Goal: Register for event/course

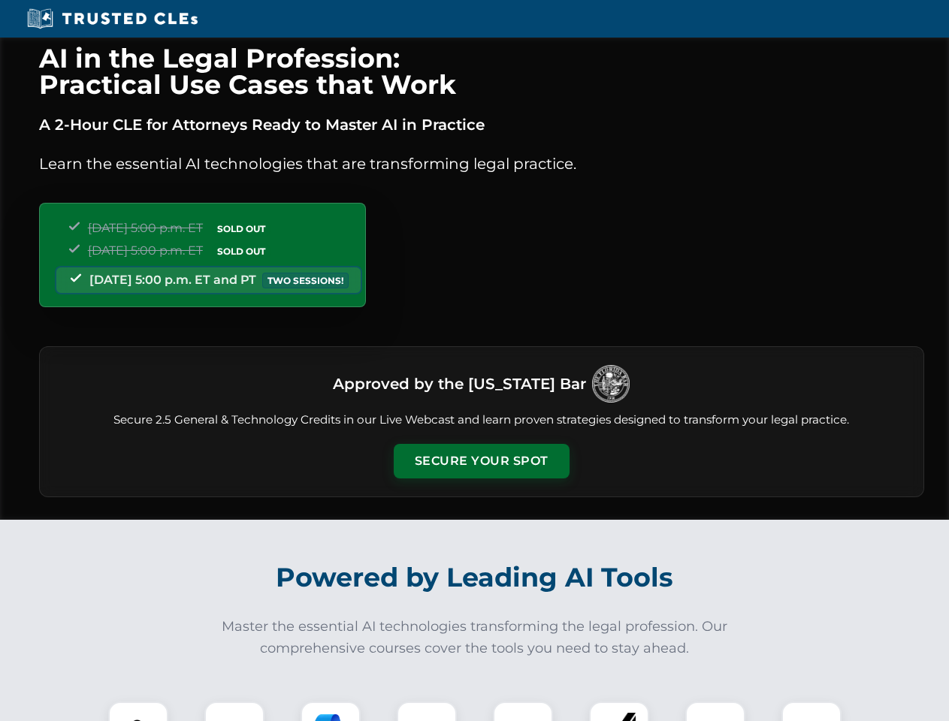
click at [481, 461] on button "Secure Your Spot" at bounding box center [482, 461] width 176 height 35
click at [138, 711] on img at bounding box center [138, 732] width 44 height 44
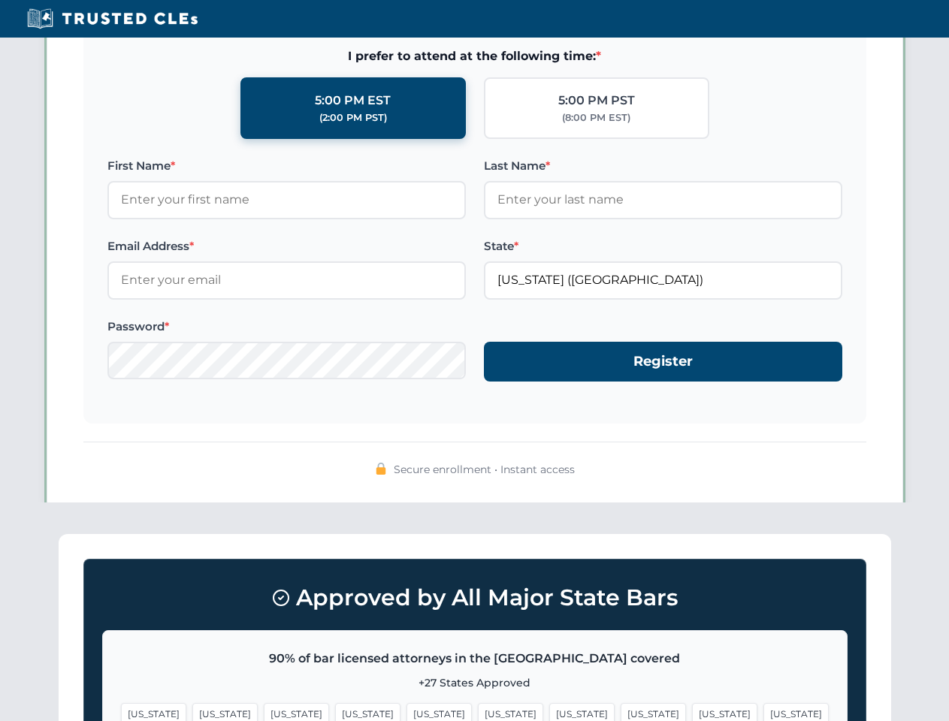
click at [549, 711] on span "[US_STATE]" at bounding box center [581, 714] width 65 height 22
click at [692, 711] on span "[US_STATE]" at bounding box center [724, 714] width 65 height 22
